Goal: Task Accomplishment & Management: Use online tool/utility

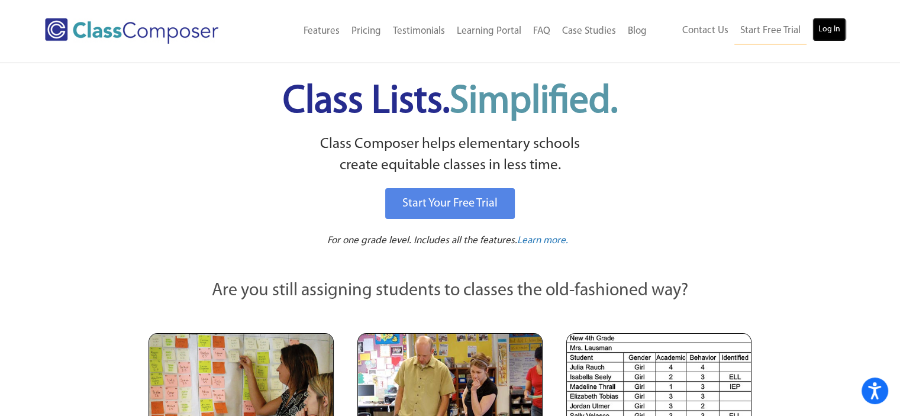
click at [833, 18] on link "Log In" at bounding box center [830, 30] width 34 height 24
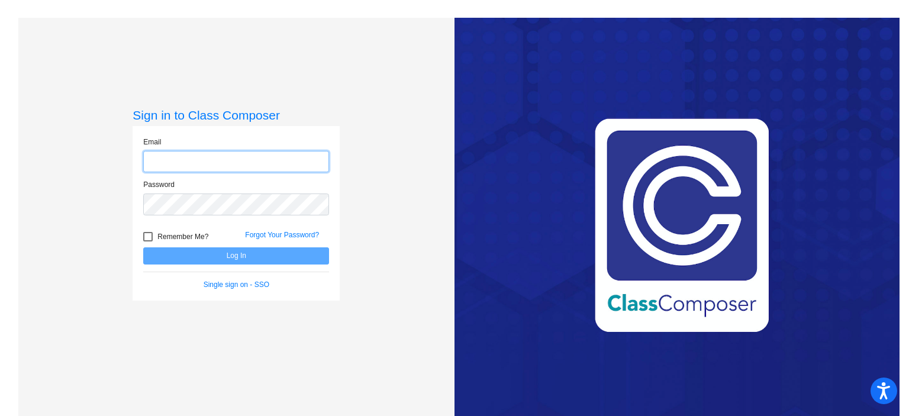
type input "[EMAIL_ADDRESS][DOMAIN_NAME]"
click at [215, 256] on button "Log In" at bounding box center [236, 255] width 186 height 17
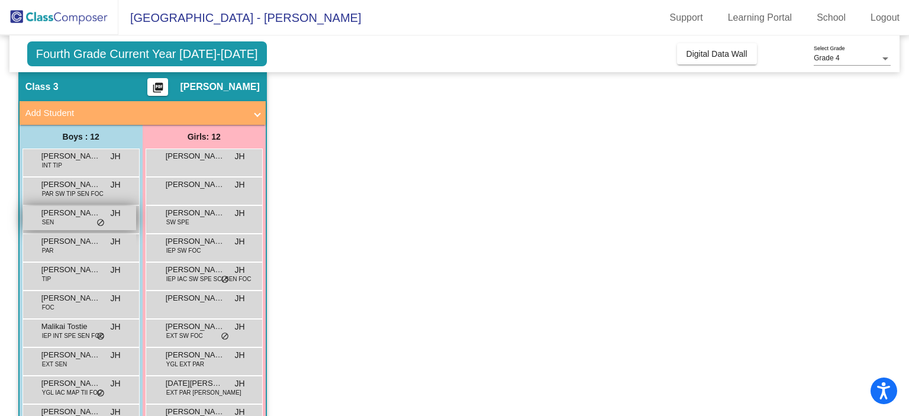
scroll to position [133, 0]
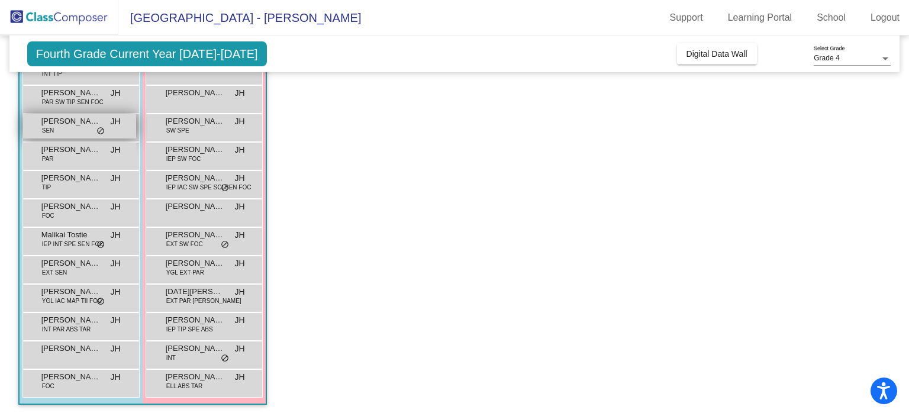
click at [87, 127] on div "[PERSON_NAME] [PERSON_NAME] lock do_not_disturb_alt" at bounding box center [79, 126] width 113 height 24
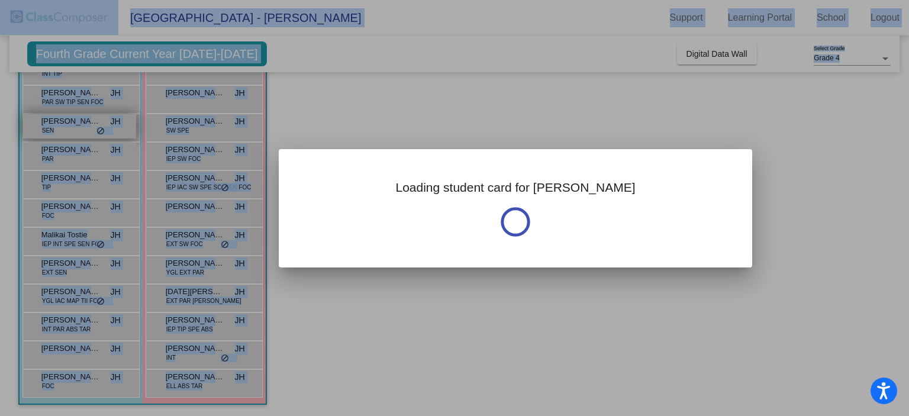
click at [87, 127] on div at bounding box center [454, 208] width 909 height 416
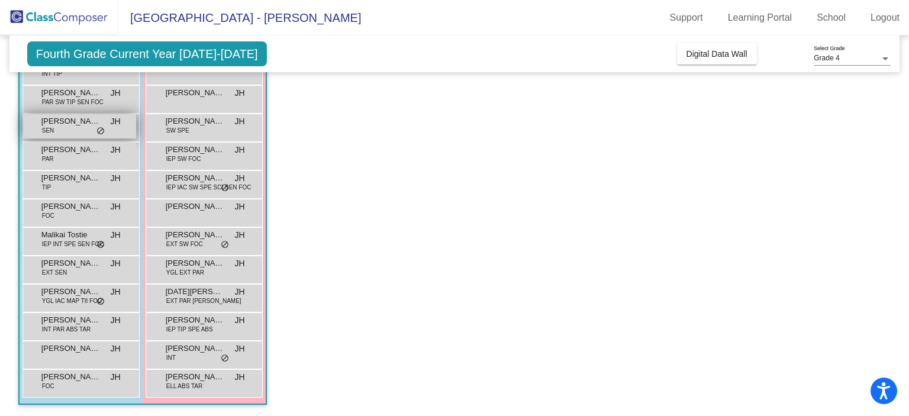
click at [87, 127] on div "[PERSON_NAME] [PERSON_NAME] lock do_not_disturb_alt" at bounding box center [79, 126] width 113 height 24
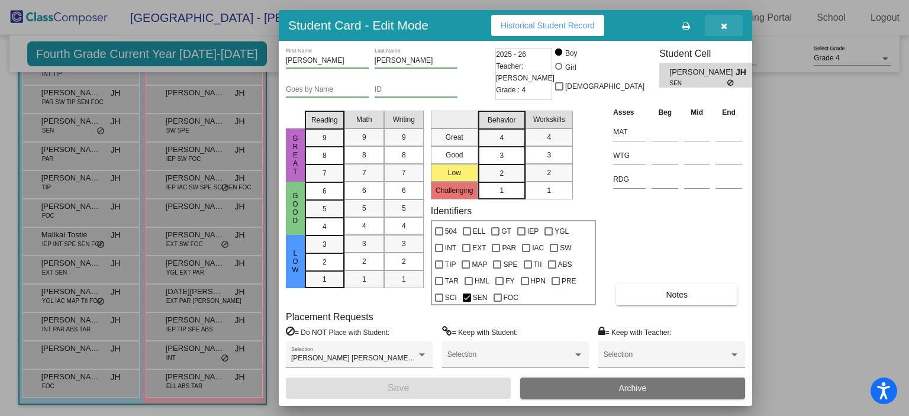
click at [739, 18] on button "button" at bounding box center [724, 25] width 38 height 21
